Goal: Find contact information: Find contact information

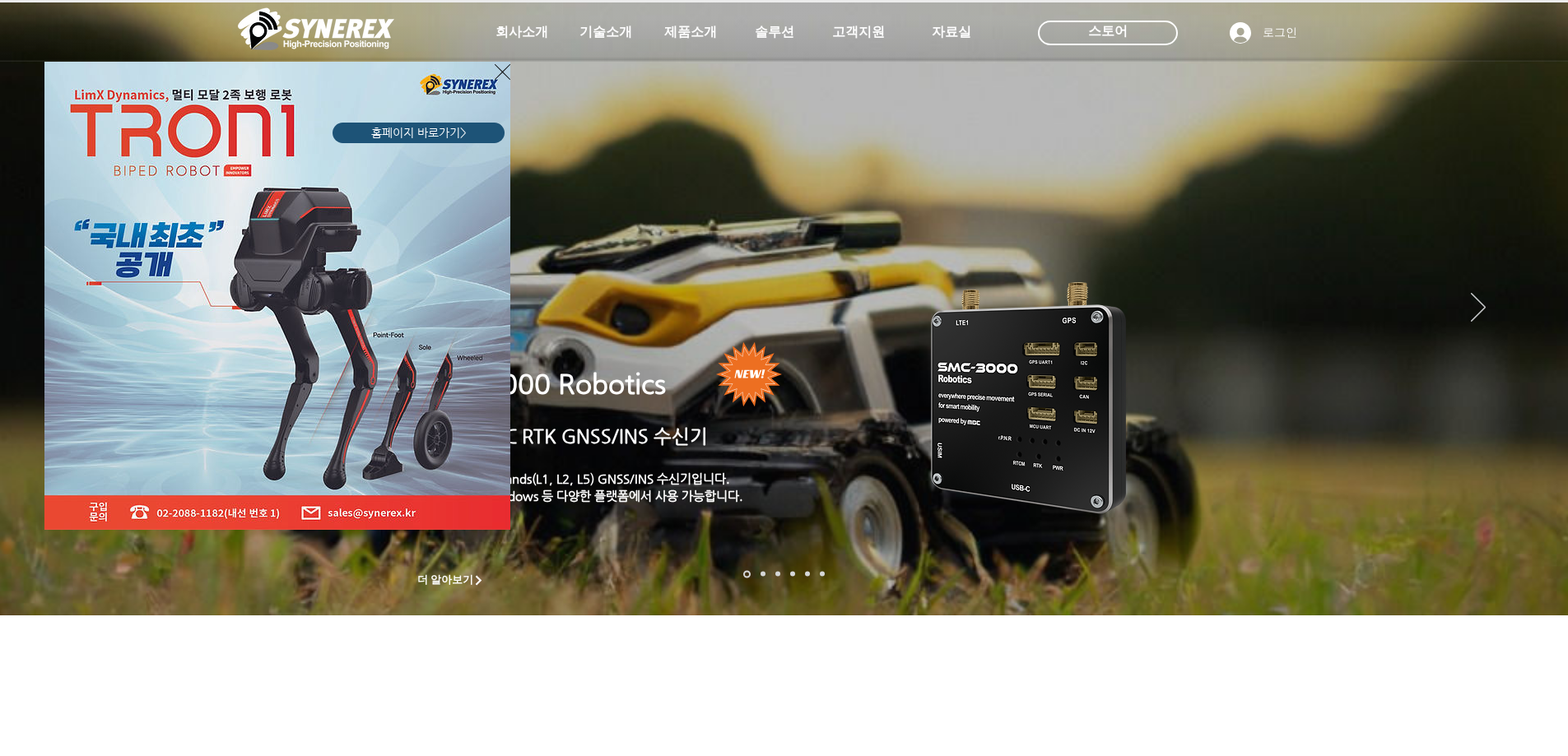
click at [522, 37] on div "LimX Dinamics" at bounding box center [784, 378] width 1568 height 756
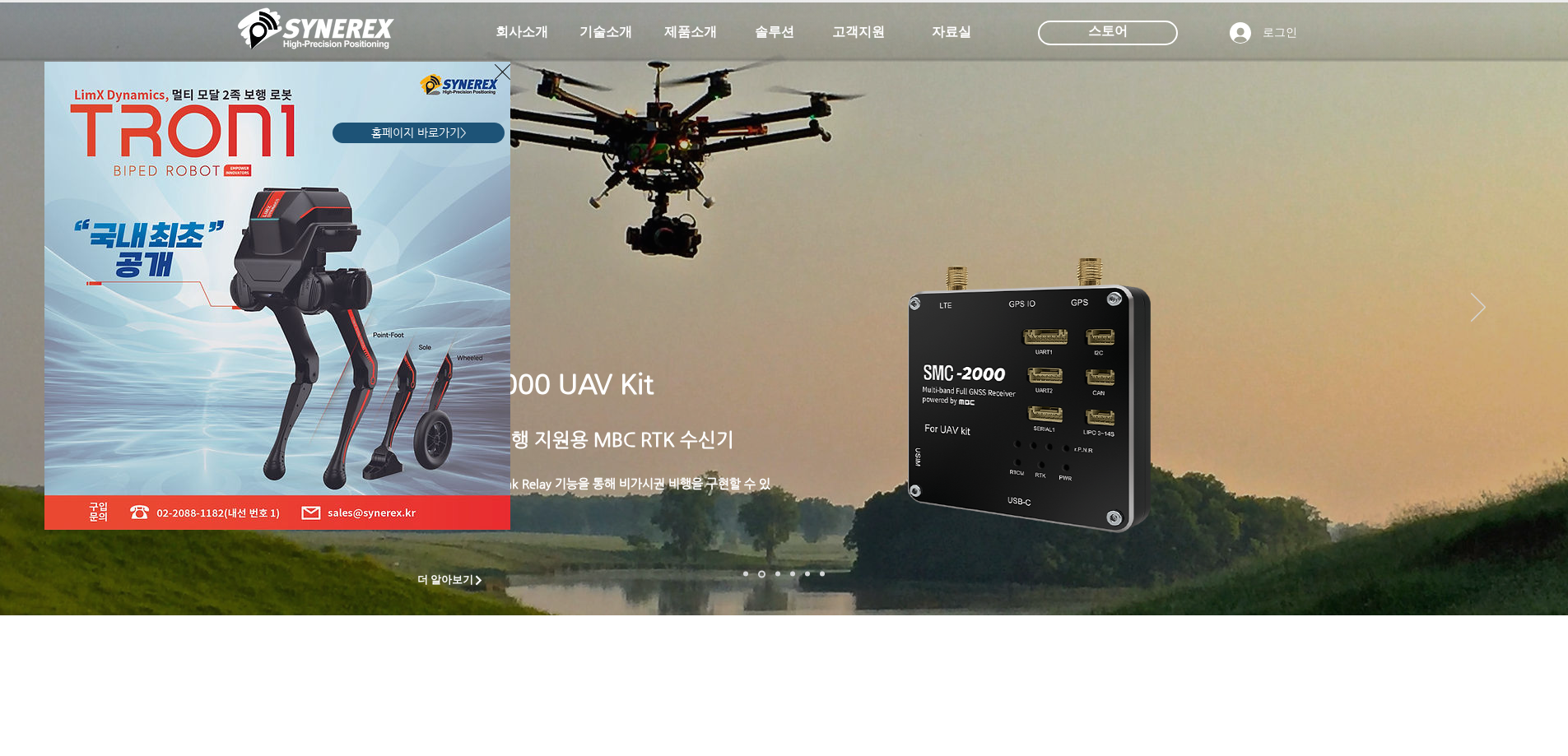
click at [503, 60] on div "LimX Dinamics" at bounding box center [784, 378] width 1568 height 756
click at [498, 70] on icon "사이트로 돌아가기" at bounding box center [502, 71] width 16 height 21
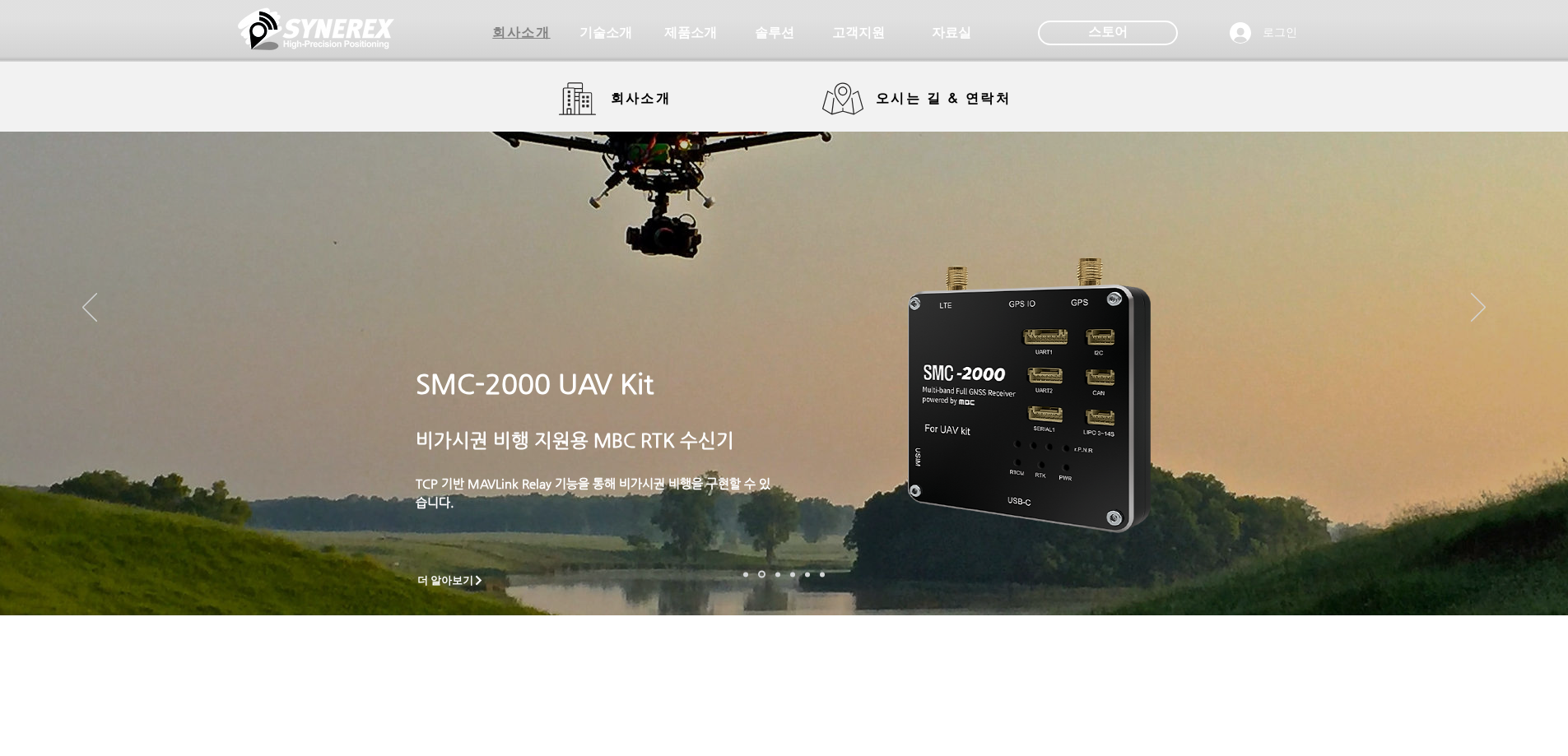
click at [511, 37] on span "회사소개" at bounding box center [521, 33] width 57 height 17
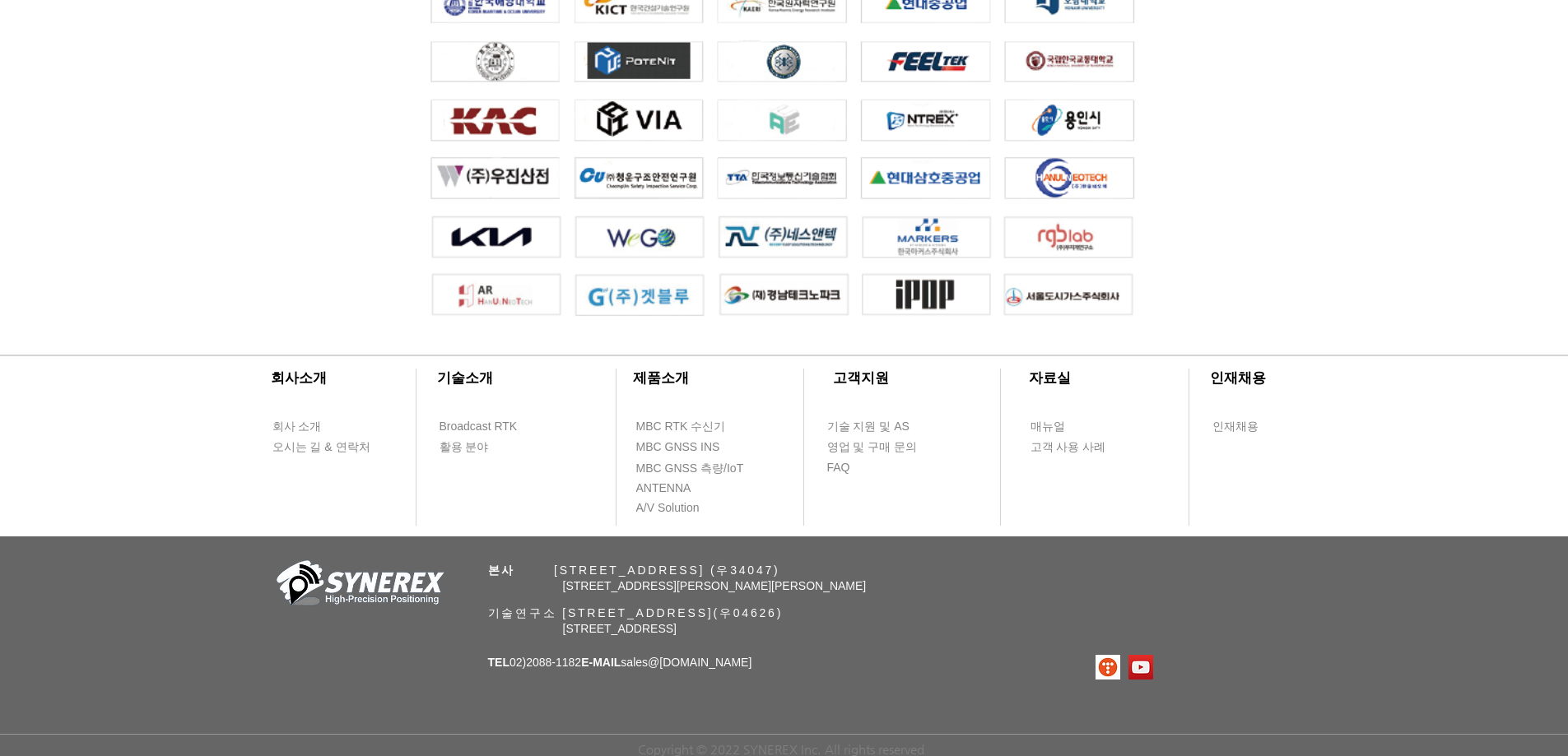
scroll to position [3649, 0]
drag, startPoint x: 564, startPoint y: 610, endPoint x: 665, endPoint y: 606, distance: 101.1
click at [665, 606] on span "기술연구소 [STREET_ADDRESS](우04626)" at bounding box center [636, 612] width 295 height 13
copy span "[GEOGRAPHIC_DATA]"
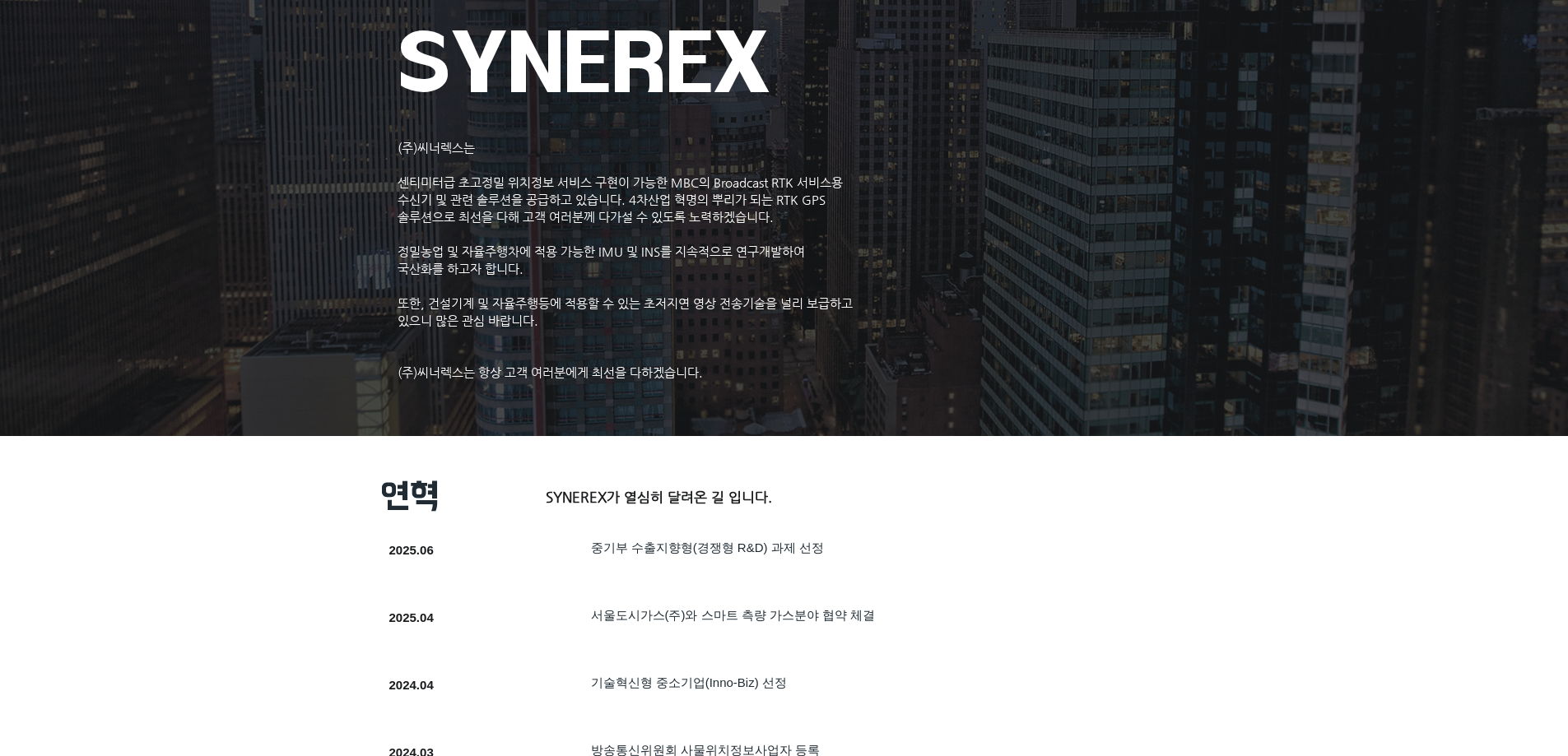
scroll to position [0, 0]
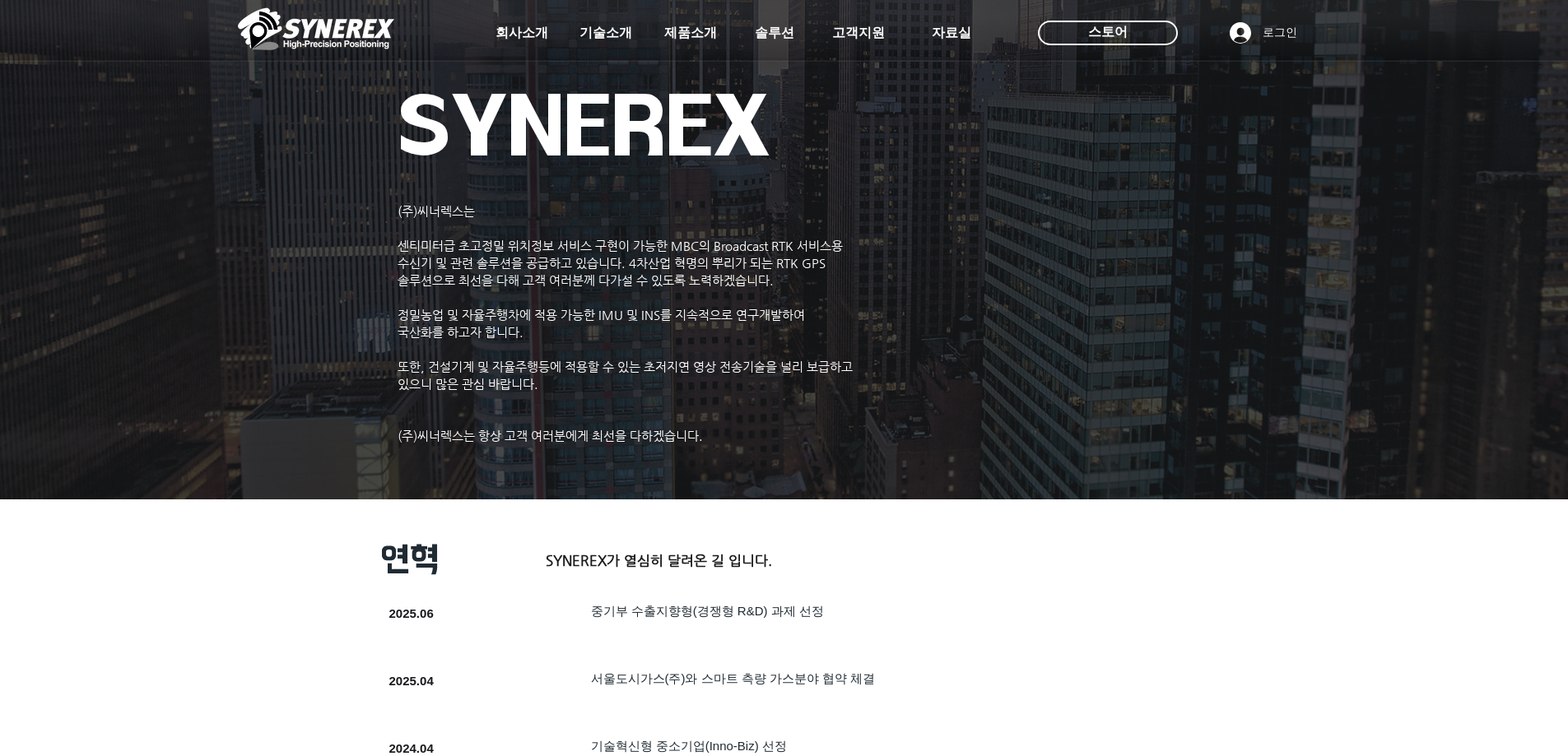
click at [328, 22] on img at bounding box center [316, 29] width 157 height 50
